Goal: Transaction & Acquisition: Purchase product/service

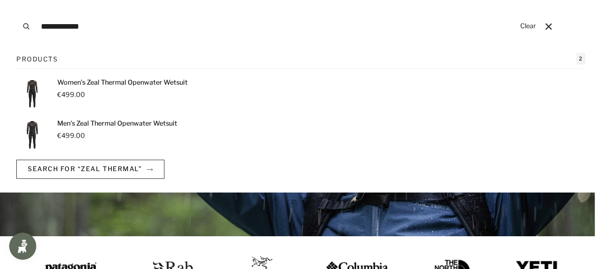
type input "**********"
click at [88, 91] on p "€499.00" at bounding box center [122, 95] width 130 height 10
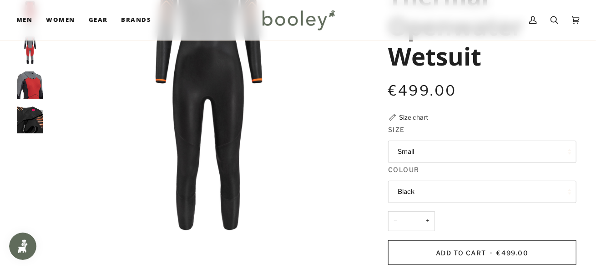
scroll to position [91, 0]
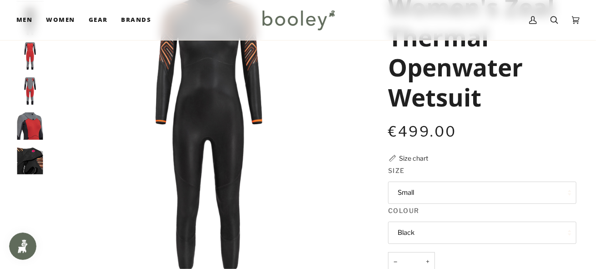
click at [573, 190] on button "Small" at bounding box center [482, 192] width 188 height 22
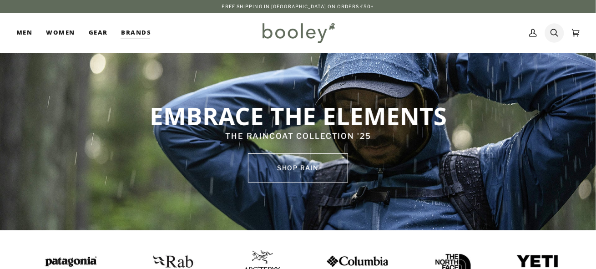
click at [557, 32] on icon at bounding box center [554, 33] width 8 height 14
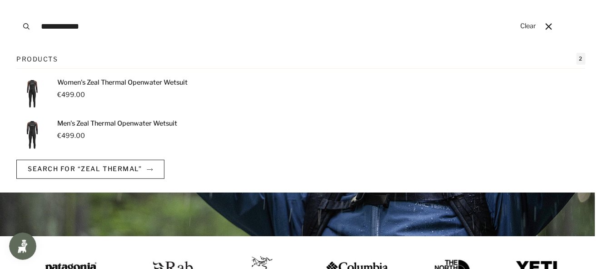
type input "**********"
click at [86, 90] on p "€499.00" at bounding box center [122, 95] width 130 height 10
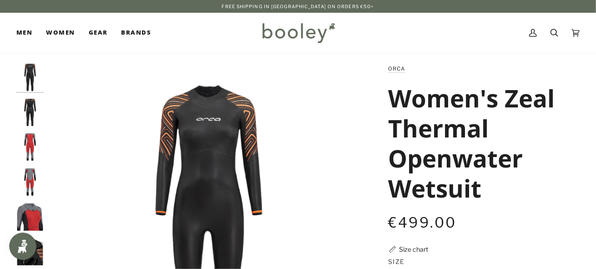
click at [25, 110] on img "Orca Women's Zeal Thermal Openwater Wetsuit Black - Booley Galway" at bounding box center [29, 112] width 27 height 27
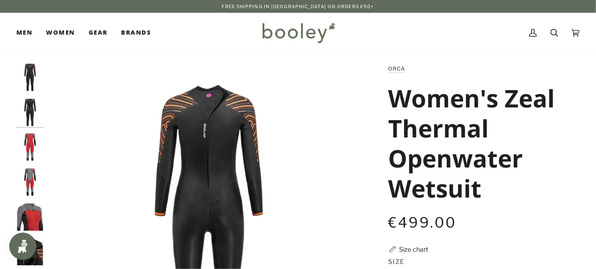
click at [27, 140] on img "Orca Women's Zeal Thermal Openwater Wetsuit Black - Booley Galway" at bounding box center [29, 146] width 27 height 27
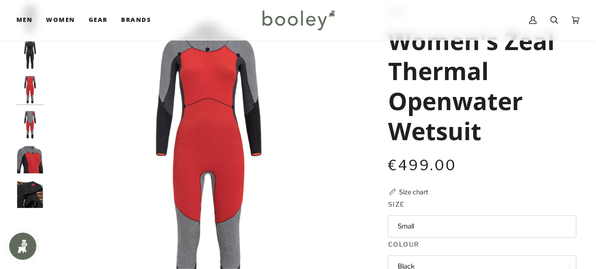
scroll to position [45, 0]
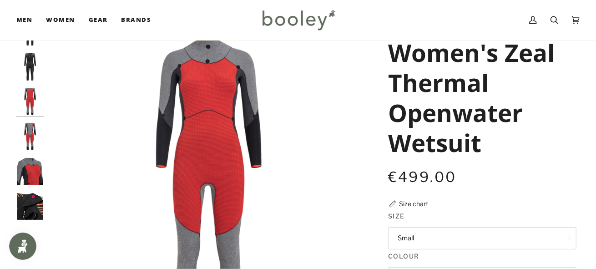
click at [35, 139] on img "Orca Women's Zeal Thermal Openwater Wetsuit Black - Booley Galway" at bounding box center [29, 136] width 27 height 27
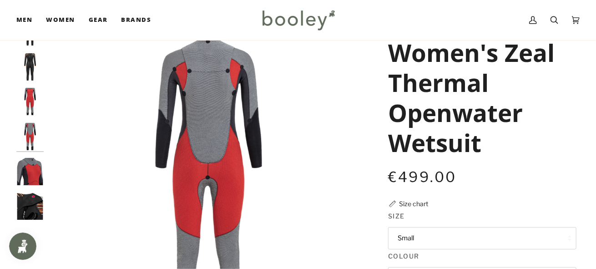
click at [31, 172] on img "Orca Women's Zeal Thermal Openwater Wetsuit Black - Booley Galway" at bounding box center [29, 171] width 27 height 27
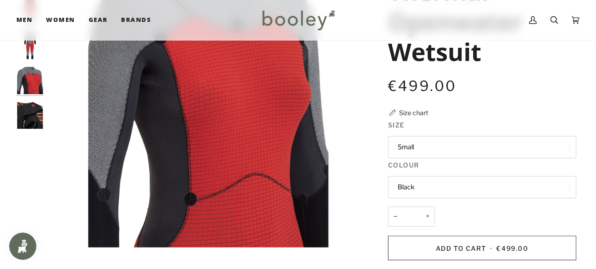
scroll to position [136, 0]
click at [36, 122] on img "Orca Women's Zeal Thermal Openwater Wetsuit Black - Booley Galway" at bounding box center [29, 114] width 27 height 27
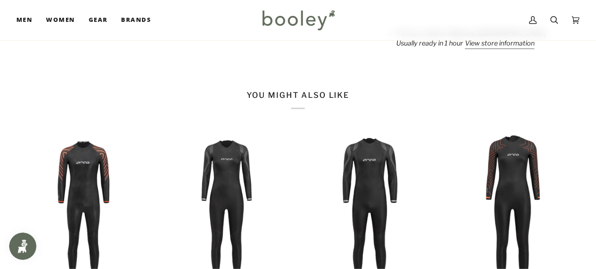
scroll to position [546, 0]
